Goal: Information Seeking & Learning: Learn about a topic

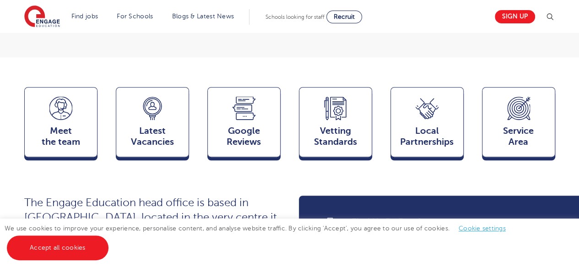
scroll to position [263, 0]
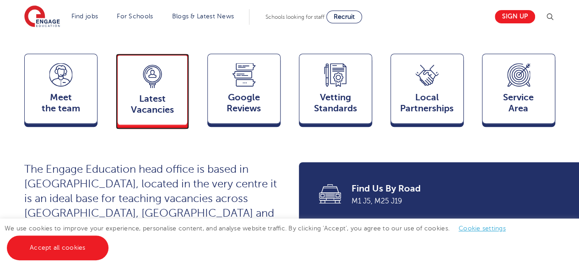
click at [150, 93] on span "Latest Vacancies" at bounding box center [152, 104] width 60 height 22
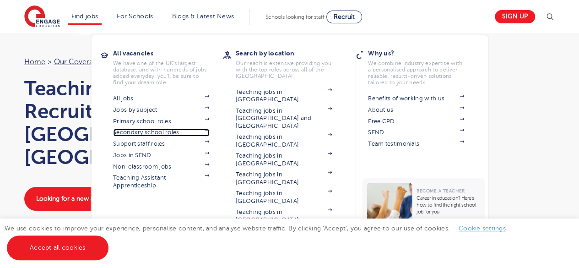
click at [144, 131] on link "Secondary school roles" at bounding box center [161, 132] width 96 height 7
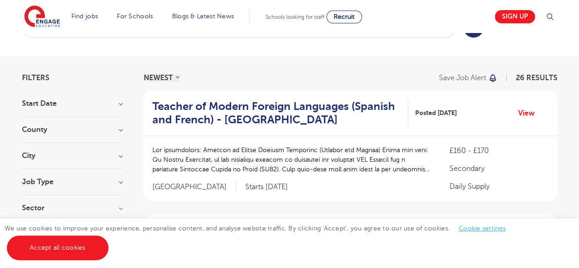
scroll to position [59, 0]
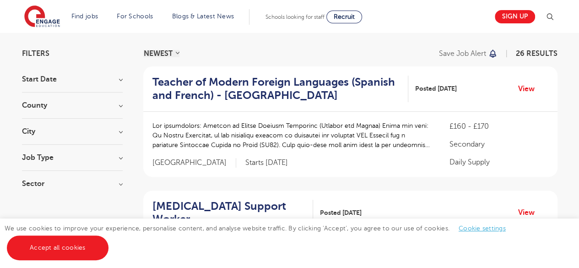
click at [118, 105] on h3 "County" at bounding box center [72, 105] width 101 height 7
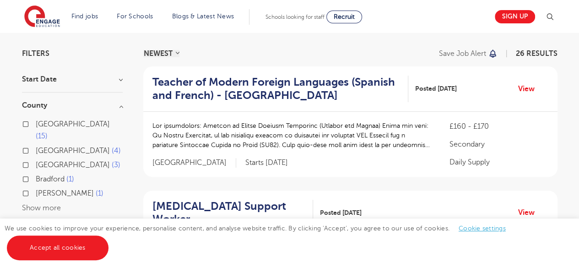
click at [50, 204] on button "Show more" at bounding box center [41, 208] width 39 height 8
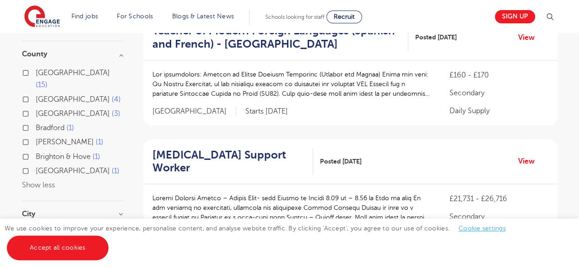
scroll to position [114, 0]
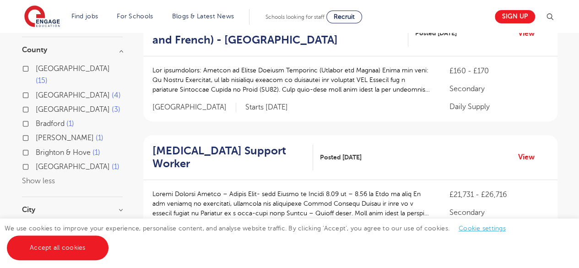
click at [96, 134] on span "1" at bounding box center [100, 138] width 8 height 8
click at [42, 134] on input "[PERSON_NAME] 1" at bounding box center [39, 137] width 6 height 6
checkbox input "true"
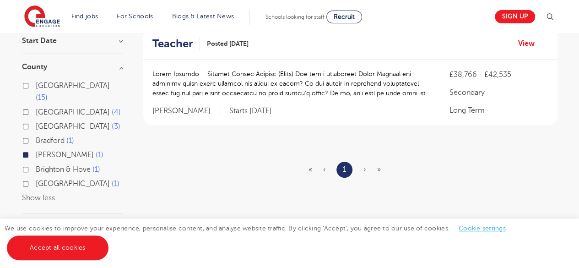
scroll to position [125, 0]
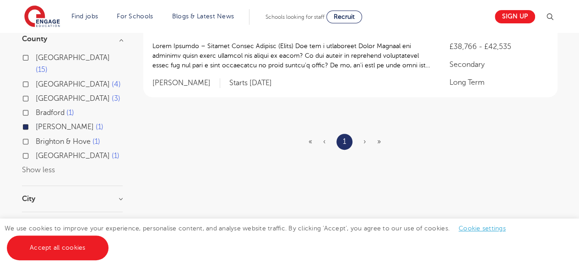
click at [44, 162] on div "Leeds 15 East Sussex 4 North Yorkshire 3 Bradford 1 Brent 1 Brighton & Hove 1 W…" at bounding box center [72, 114] width 101 height 125
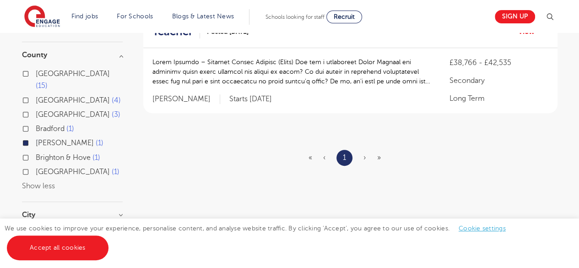
scroll to position [74, 0]
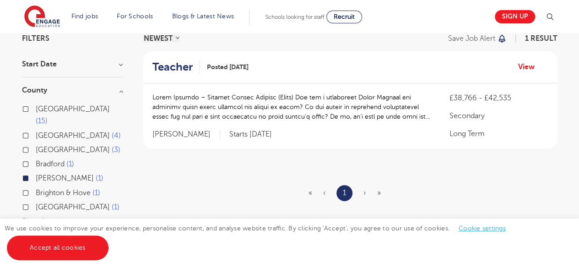
click at [36, 172] on label "Brent 1" at bounding box center [70, 178] width 68 height 12
click at [36, 174] on input "Brent 1" at bounding box center [39, 177] width 6 height 6
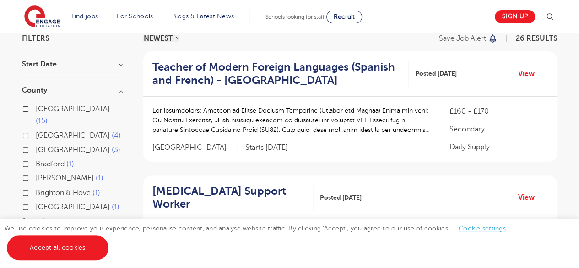
click at [36, 109] on label "Leeds 15" at bounding box center [79, 115] width 87 height 24
click at [36, 109] on input "Leeds 15" at bounding box center [39, 108] width 6 height 6
checkbox input "true"
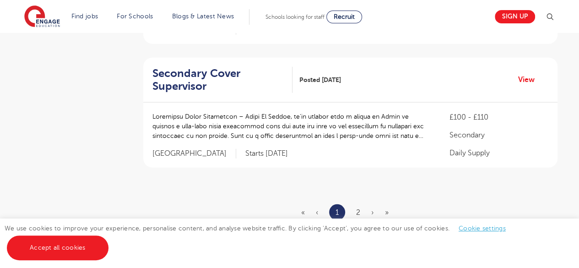
scroll to position [1208, 0]
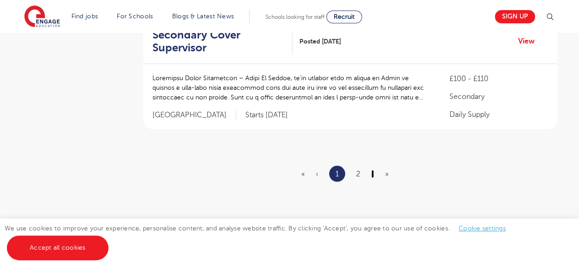
click at [372, 171] on link "›" at bounding box center [372, 174] width 3 height 8
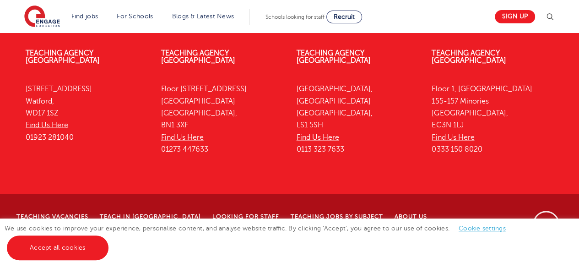
scroll to position [0, 0]
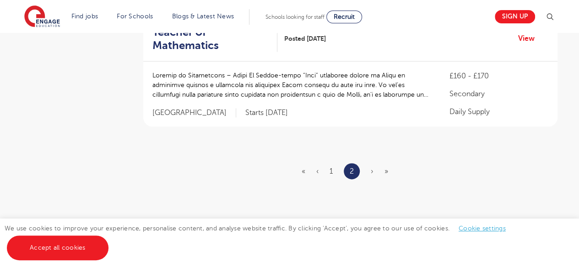
scroll to position [581, 0]
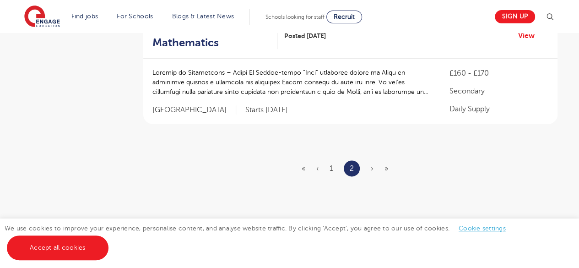
click at [315, 160] on ul "« ‹ 1 2 › »" at bounding box center [351, 168] width 98 height 16
click at [317, 164] on link "‹" at bounding box center [317, 168] width 2 height 8
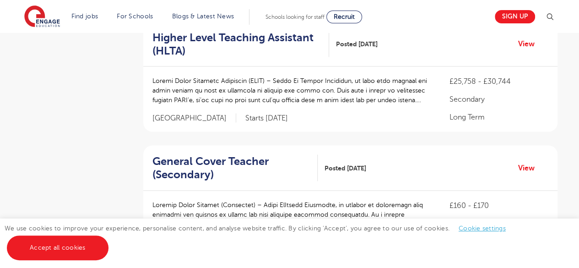
scroll to position [905, 0]
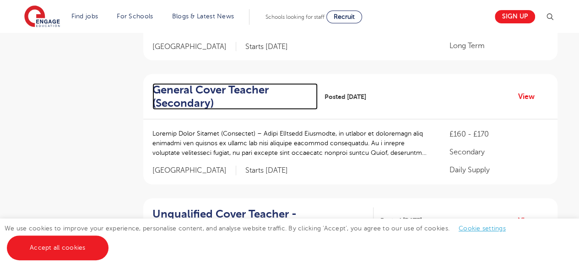
click at [234, 96] on h2 "General Cover Teacher (Secondary)" at bounding box center [231, 96] width 158 height 27
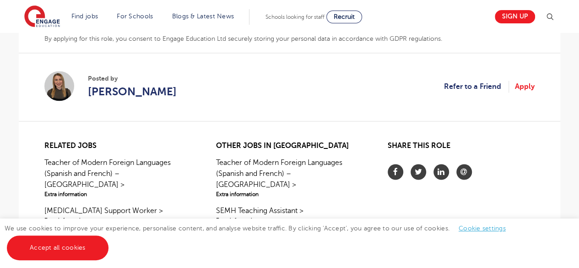
scroll to position [646, 0]
